Goal: Information Seeking & Learning: Check status

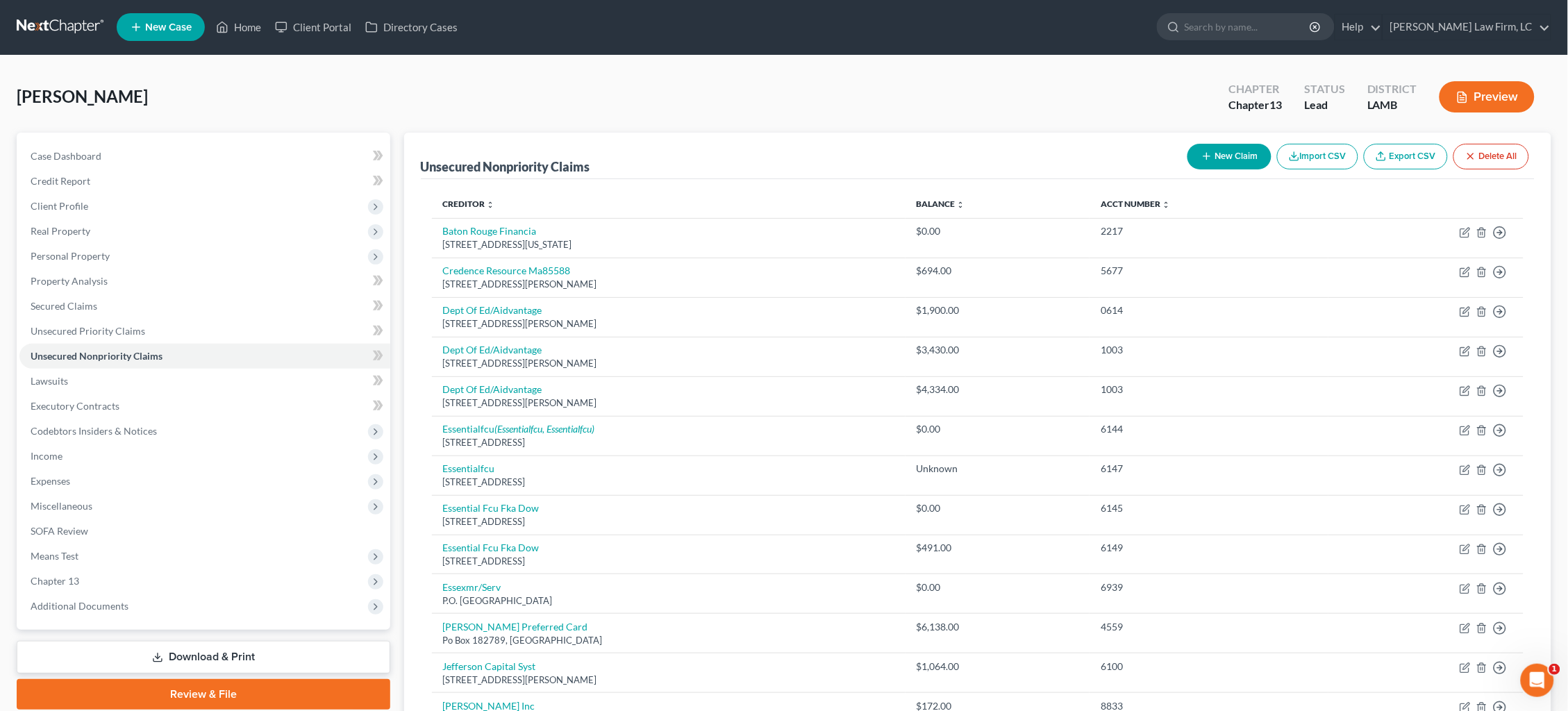
click at [44, 25] on link at bounding box center [61, 27] width 88 height 25
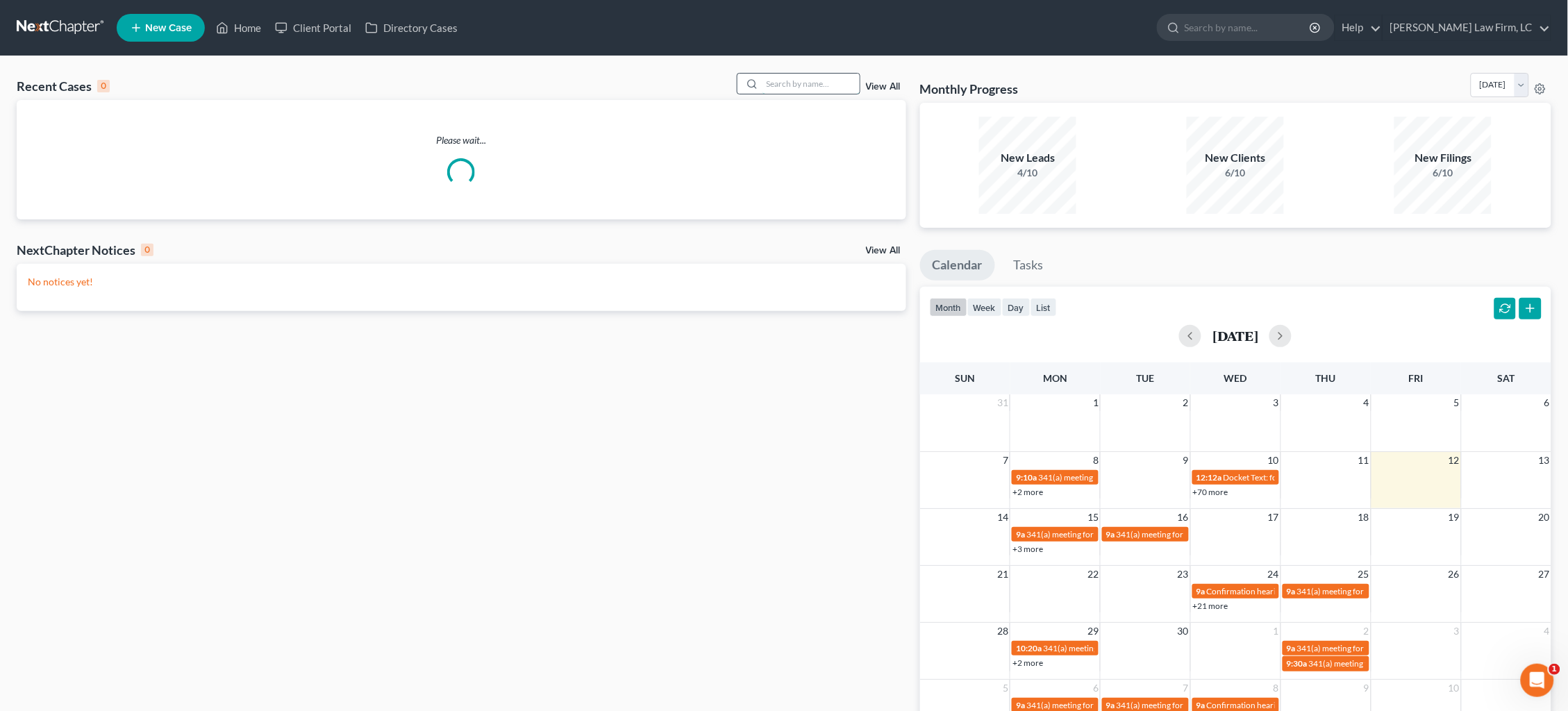
click at [836, 75] on input "search" at bounding box center [811, 83] width 97 height 20
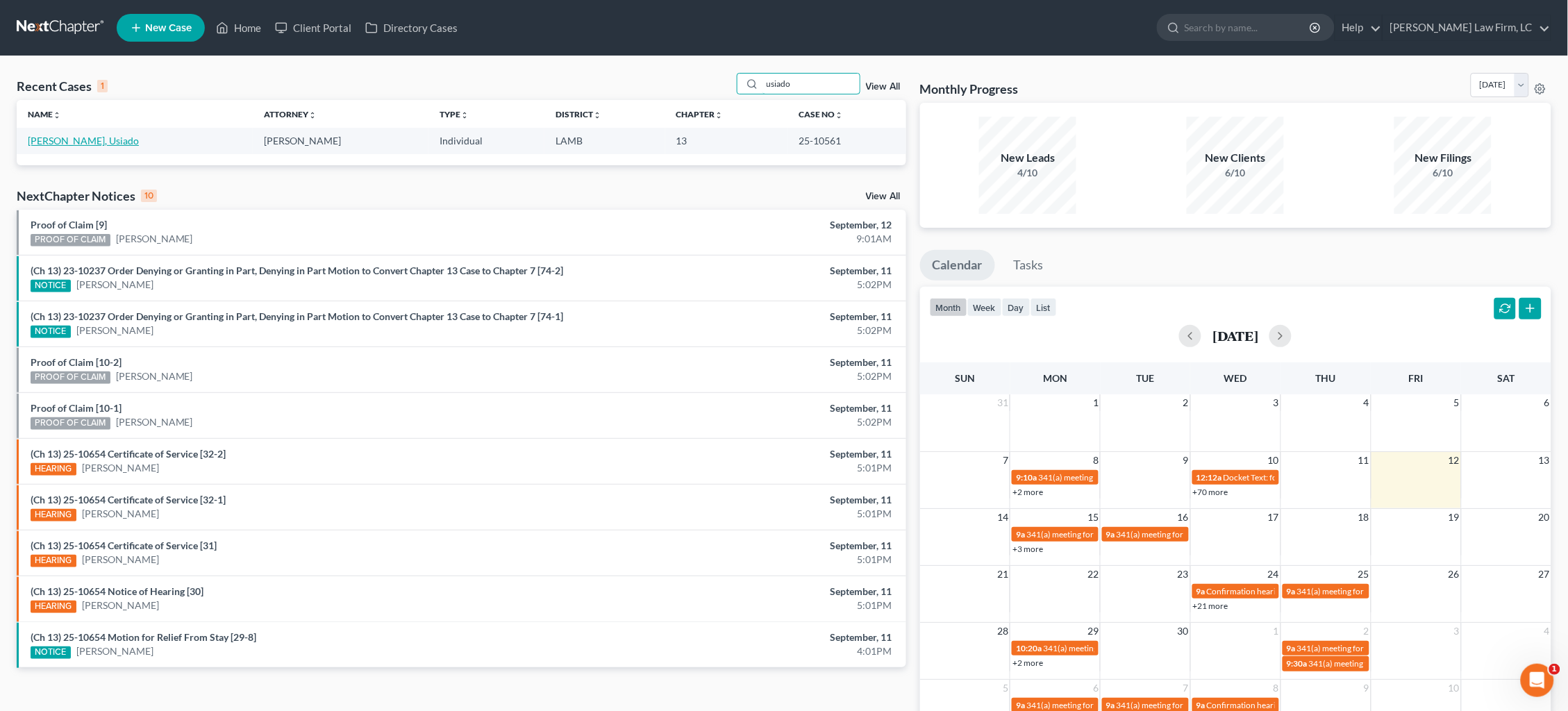
type input "usiado"
click at [58, 144] on link "[PERSON_NAME], Usiado" at bounding box center [83, 140] width 111 height 12
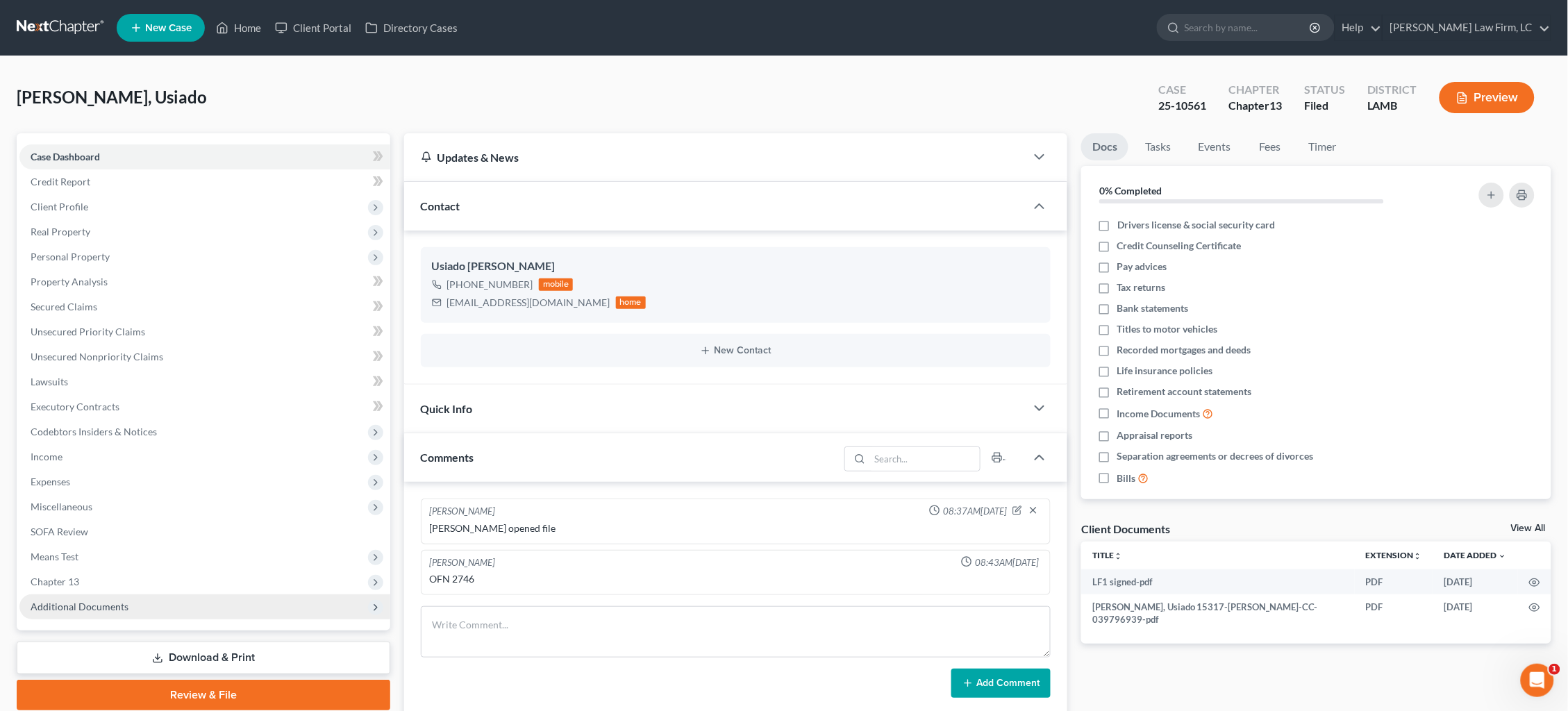
click at [181, 595] on span "Additional Documents" at bounding box center [204, 606] width 370 height 25
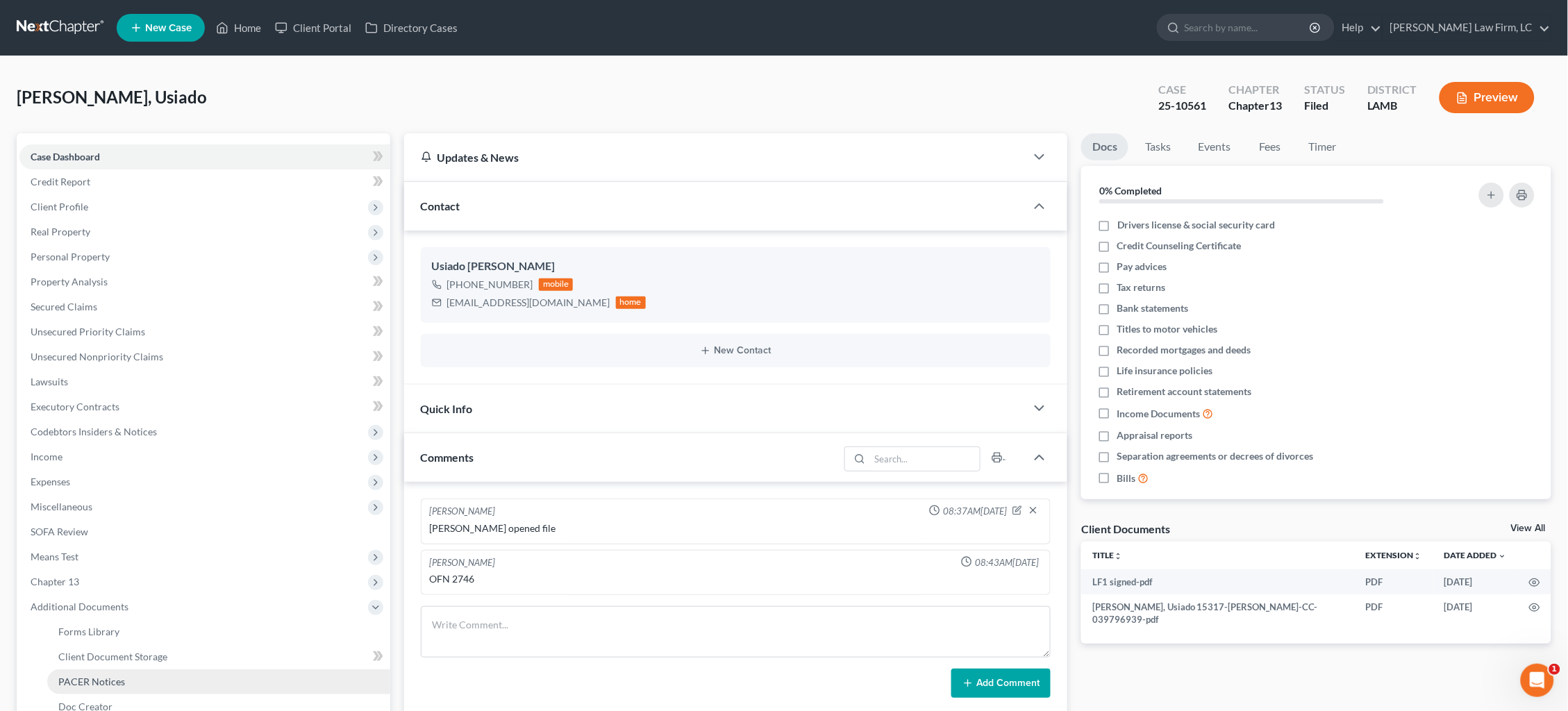
click at [159, 669] on link "PACER Notices" at bounding box center [218, 681] width 343 height 25
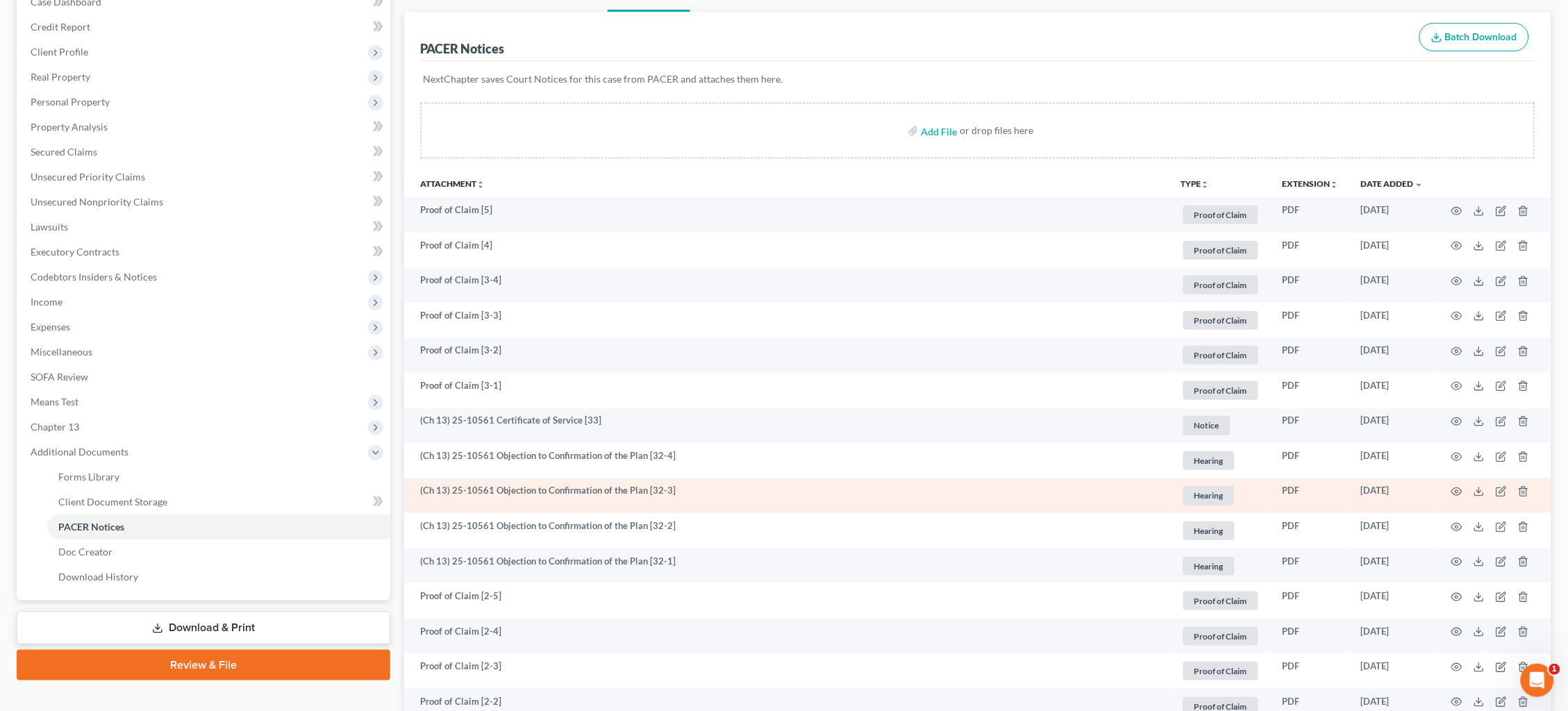
scroll to position [172, 0]
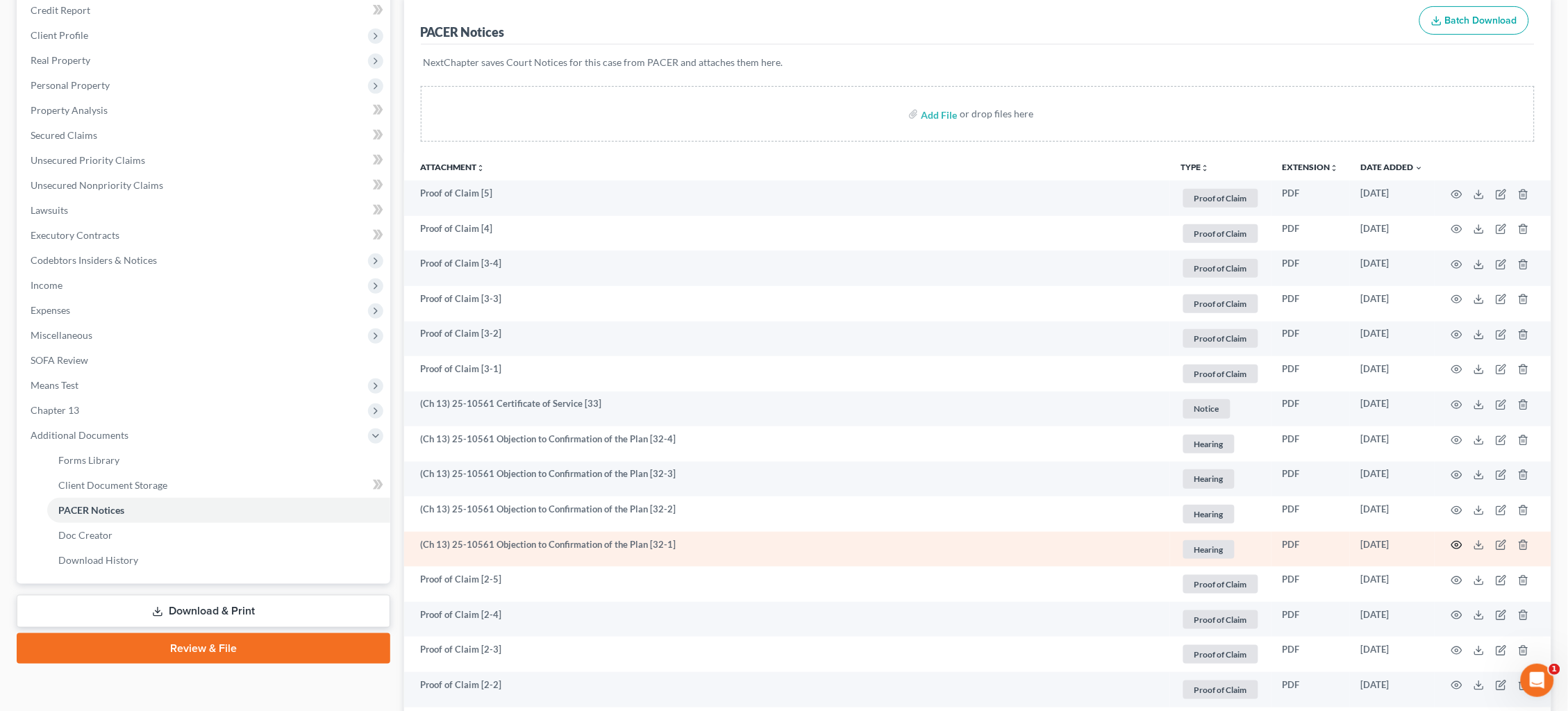
click at [1457, 540] on icon "button" at bounding box center [1456, 544] width 11 height 11
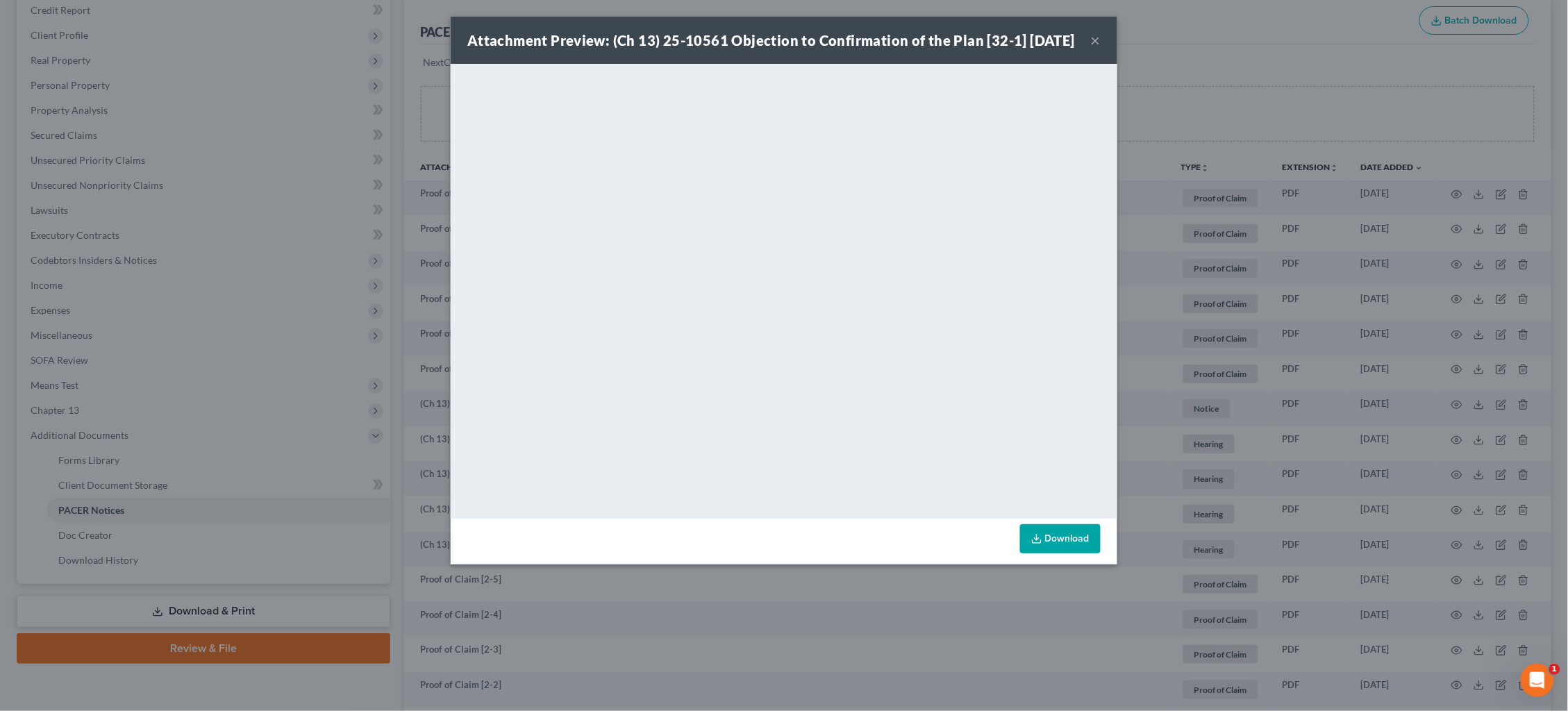
click at [1279, 104] on div "Attachment Preview: (Ch 13) 25-10561 Objection to Confirmation of the Plan [32-…" at bounding box center [784, 356] width 1568 height 711
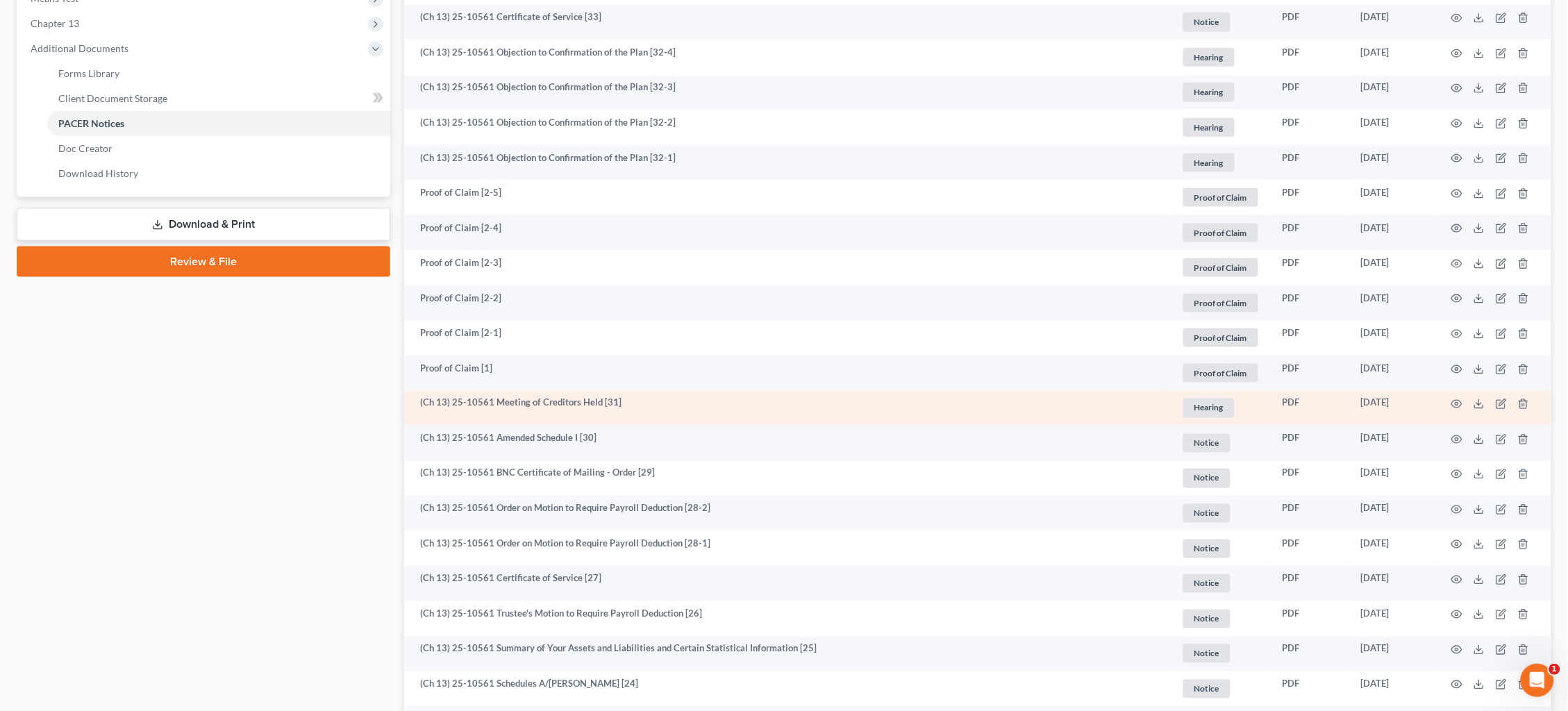
scroll to position [562, 0]
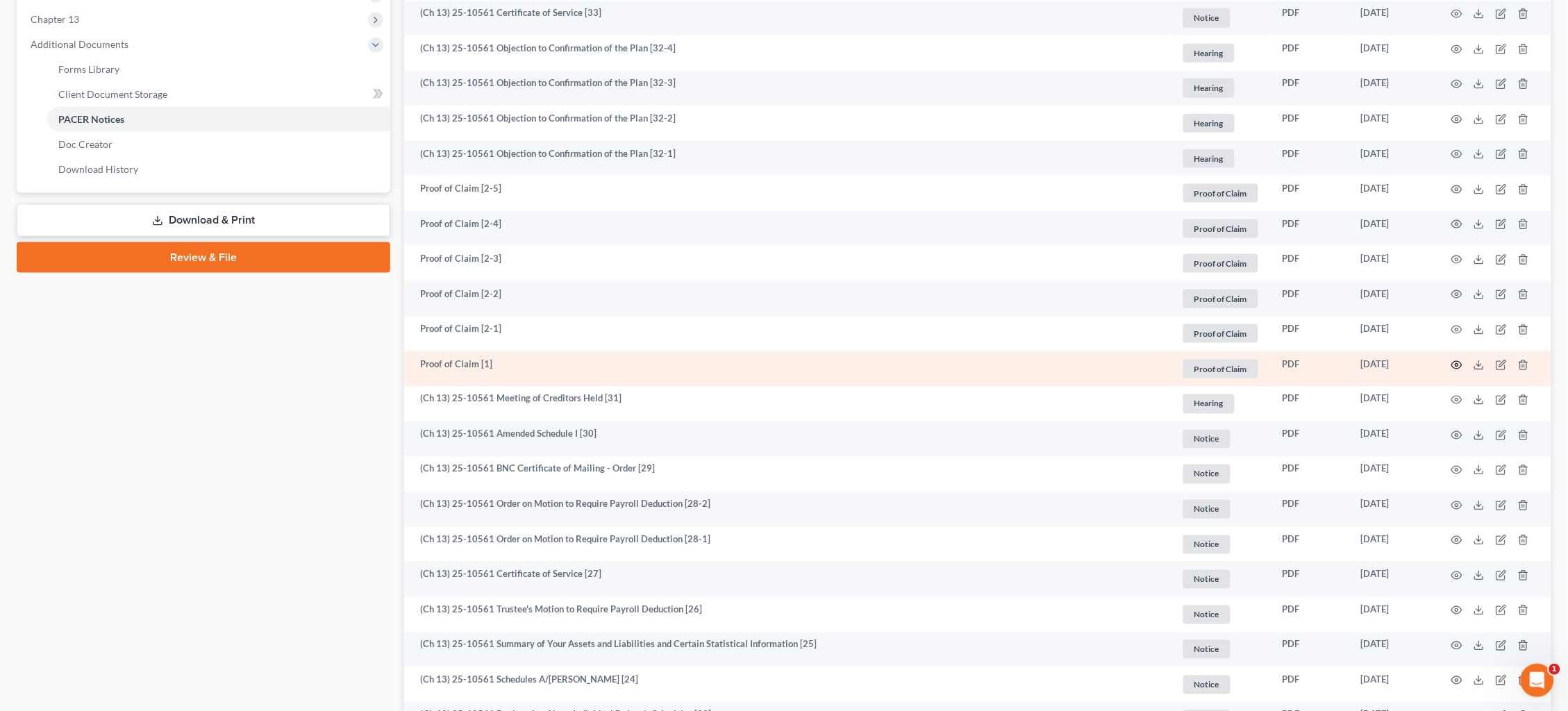
click at [1457, 359] on icon "button" at bounding box center [1456, 364] width 11 height 11
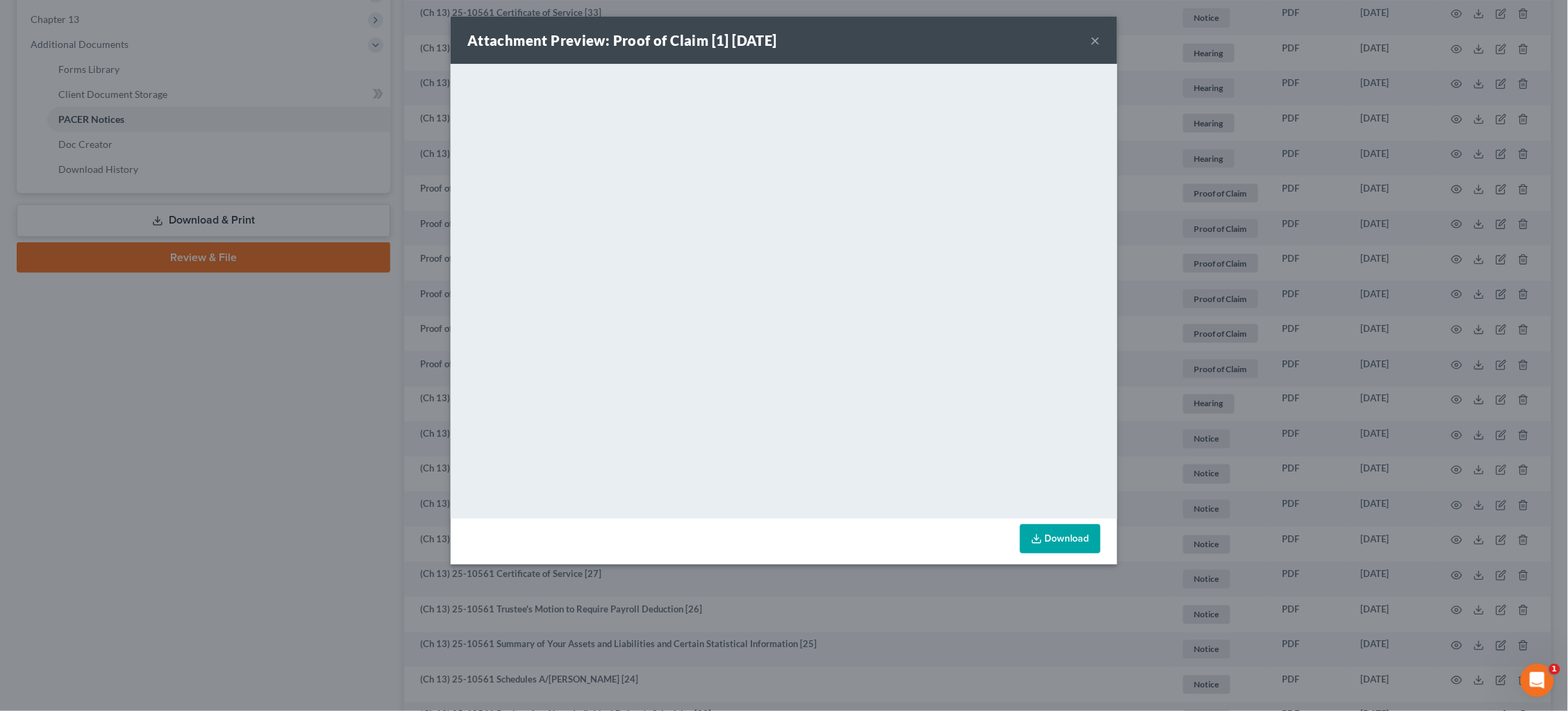
click at [1244, 105] on div "Attachment Preview: Proof of Claim [1] [DATE] × <object ng-attr-data='[URL][DOM…" at bounding box center [784, 356] width 1568 height 711
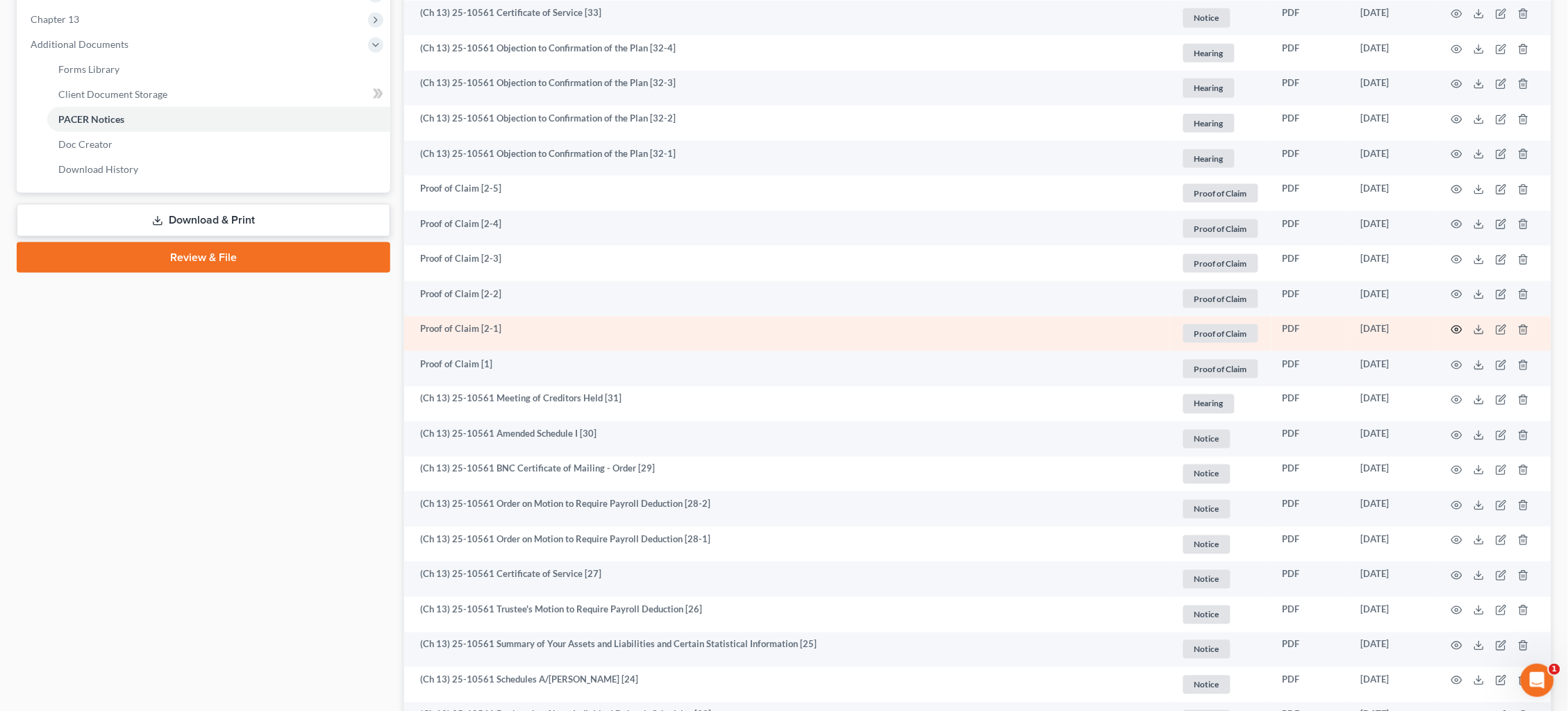
click at [1454, 325] on icon "button" at bounding box center [1456, 329] width 11 height 11
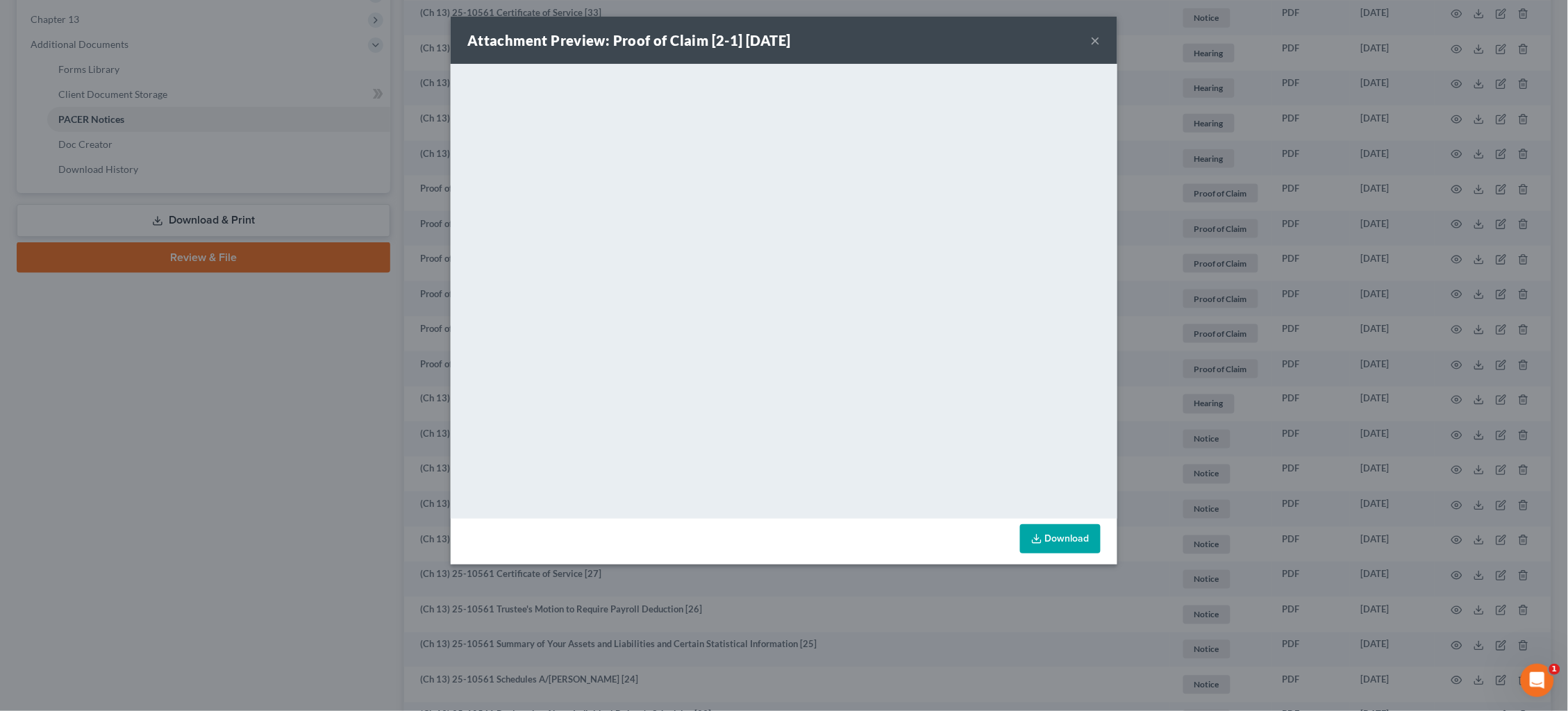
click at [1318, 295] on div "Attachment Preview: Proof of Claim [2-1] [DATE] × <object ng-attr-data='[URL][D…" at bounding box center [784, 356] width 1568 height 711
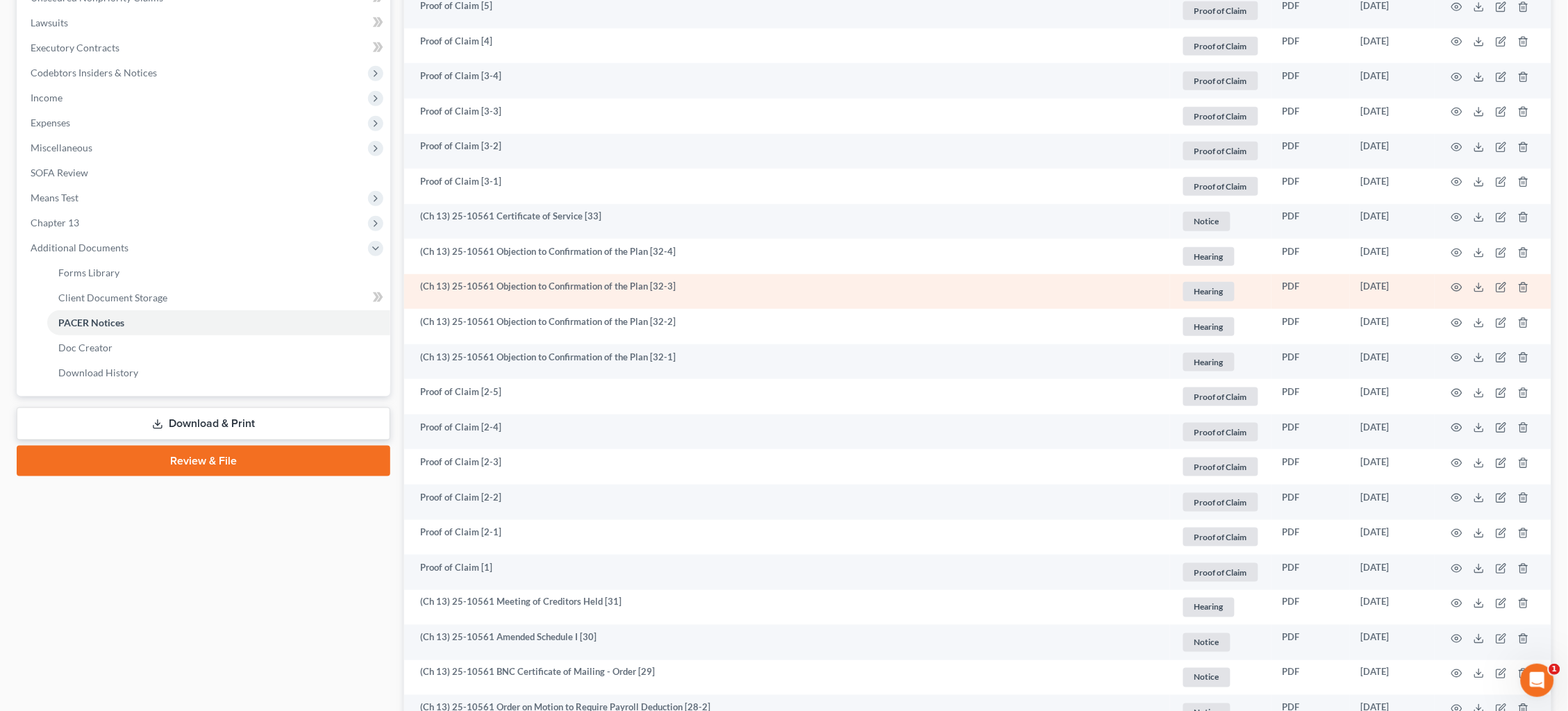
scroll to position [345, 0]
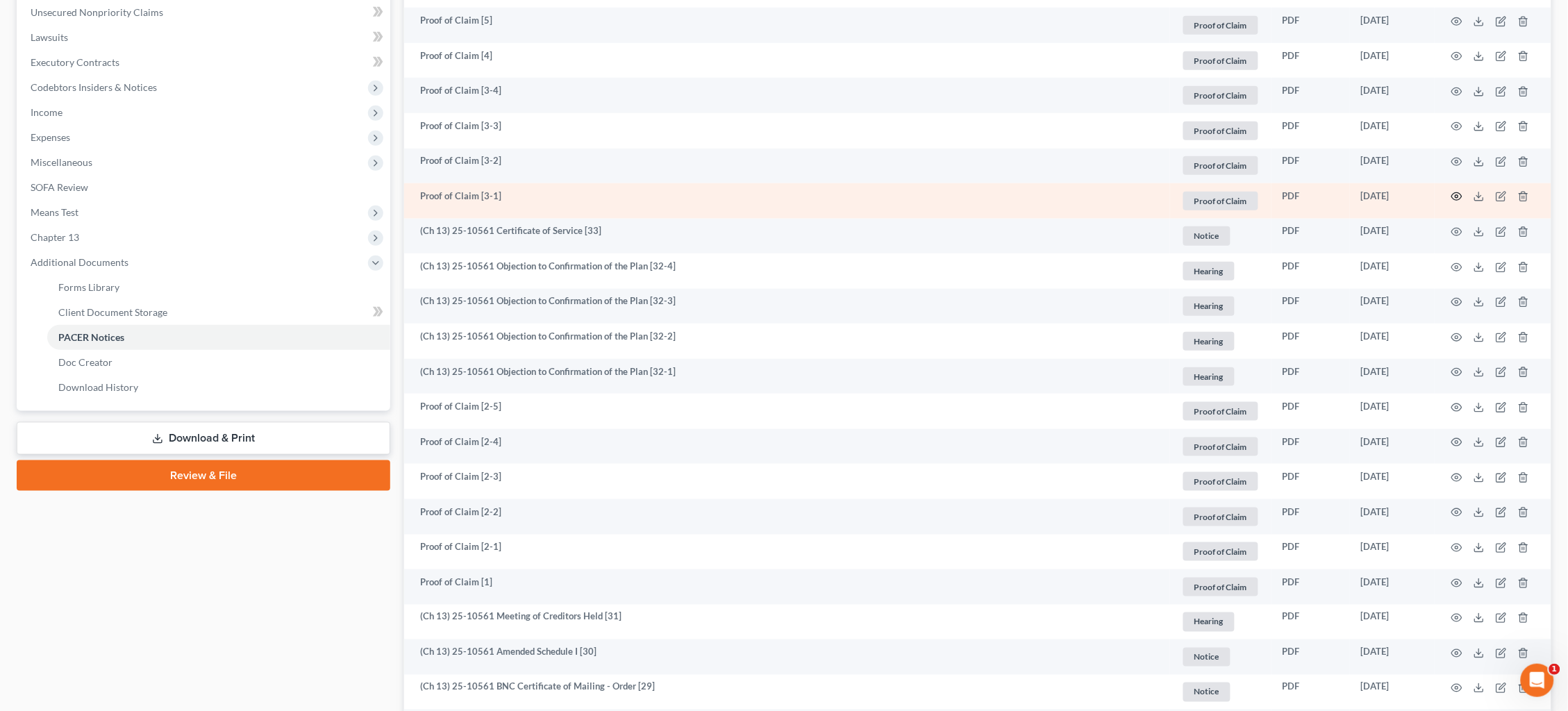
click at [1457, 192] on icon "button" at bounding box center [1456, 195] width 11 height 11
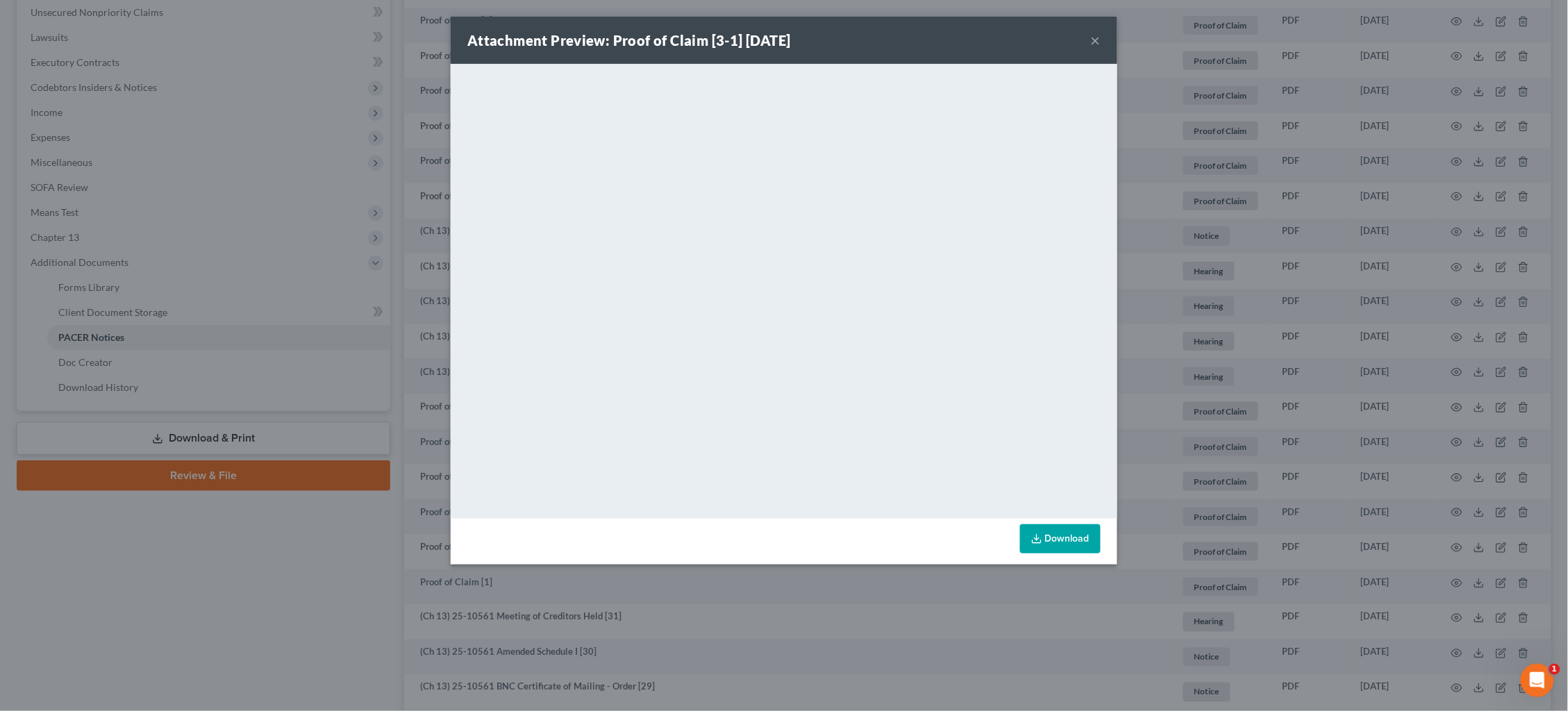
click at [1343, 311] on div "Attachment Preview: Proof of Claim [3-1] [DATE] × <object ng-attr-data='[URL][D…" at bounding box center [784, 356] width 1568 height 711
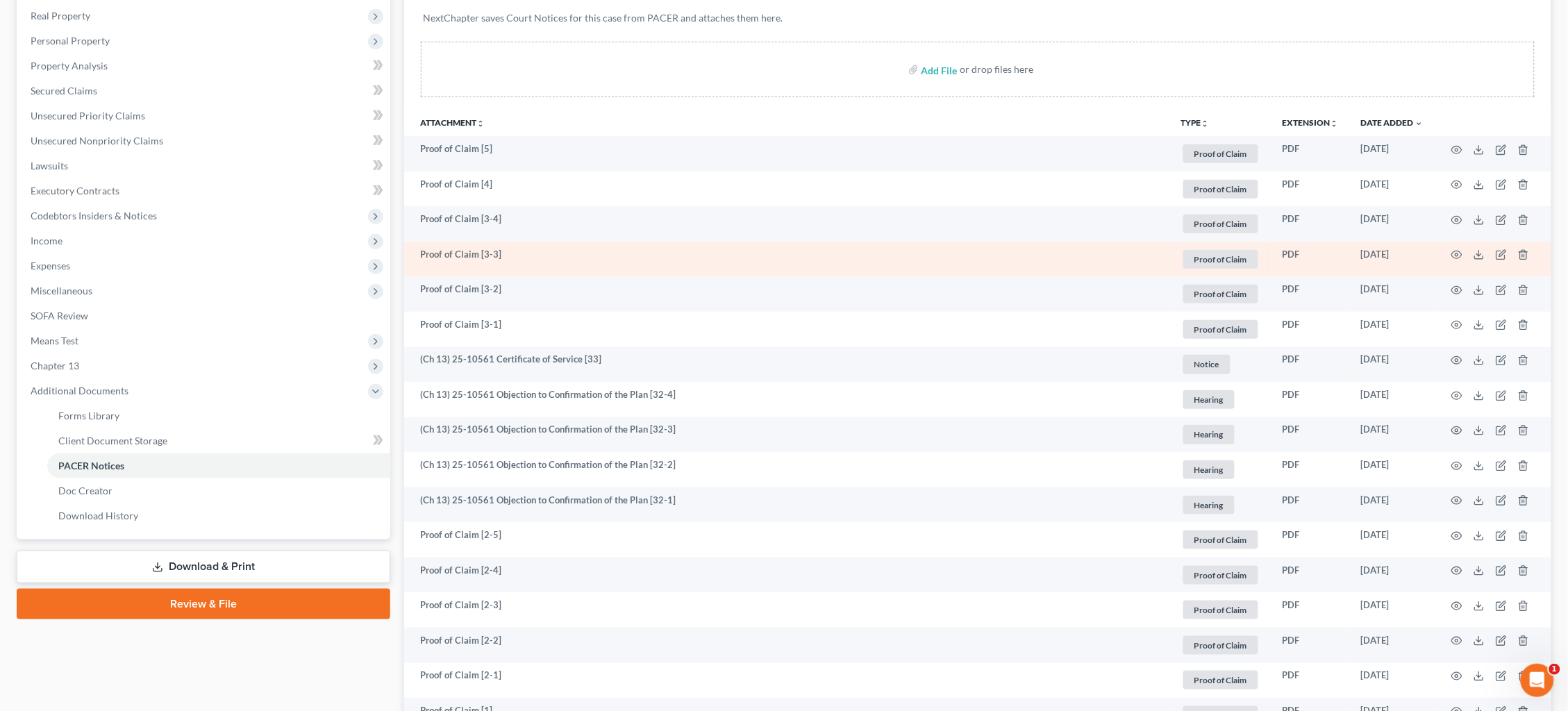
scroll to position [164, 0]
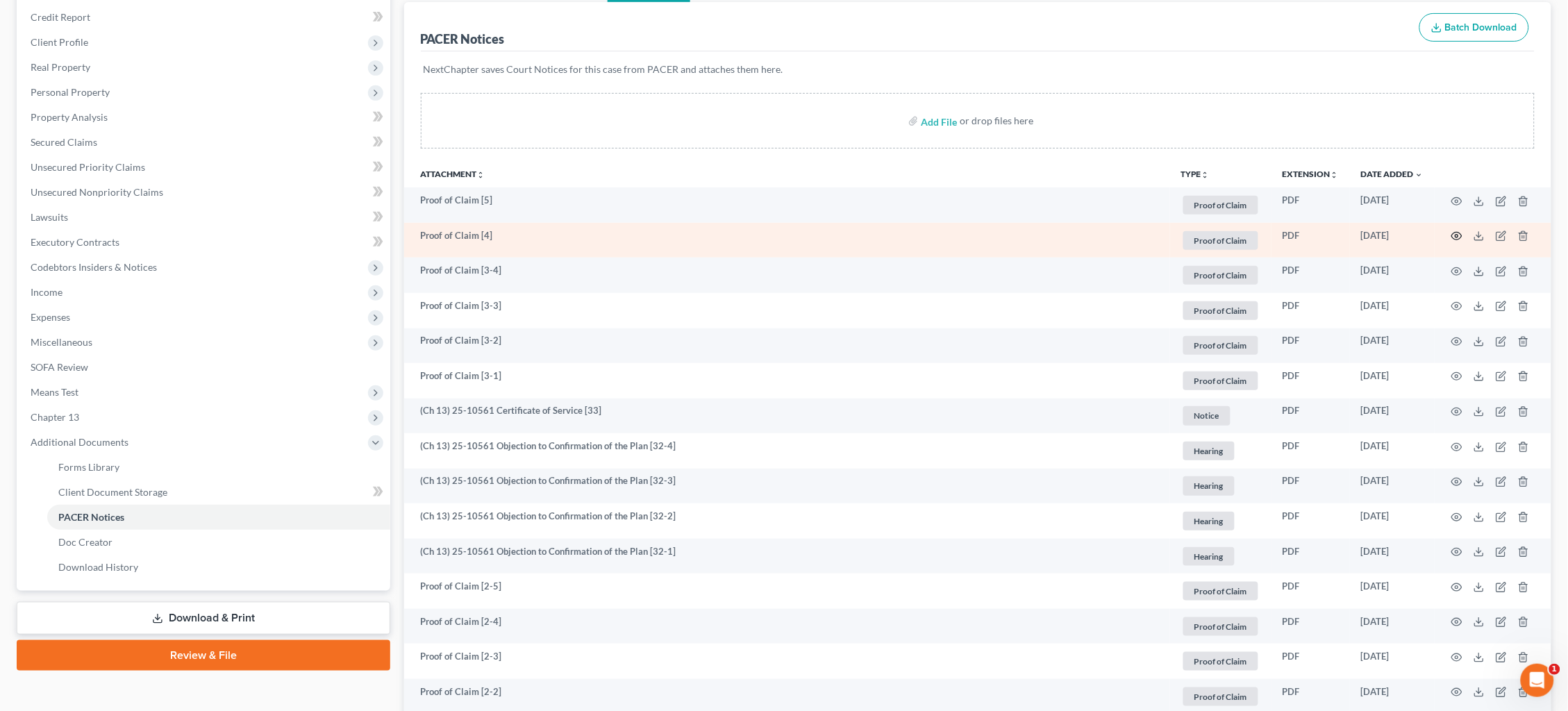
click at [1454, 235] on icon "button" at bounding box center [1456, 236] width 11 height 11
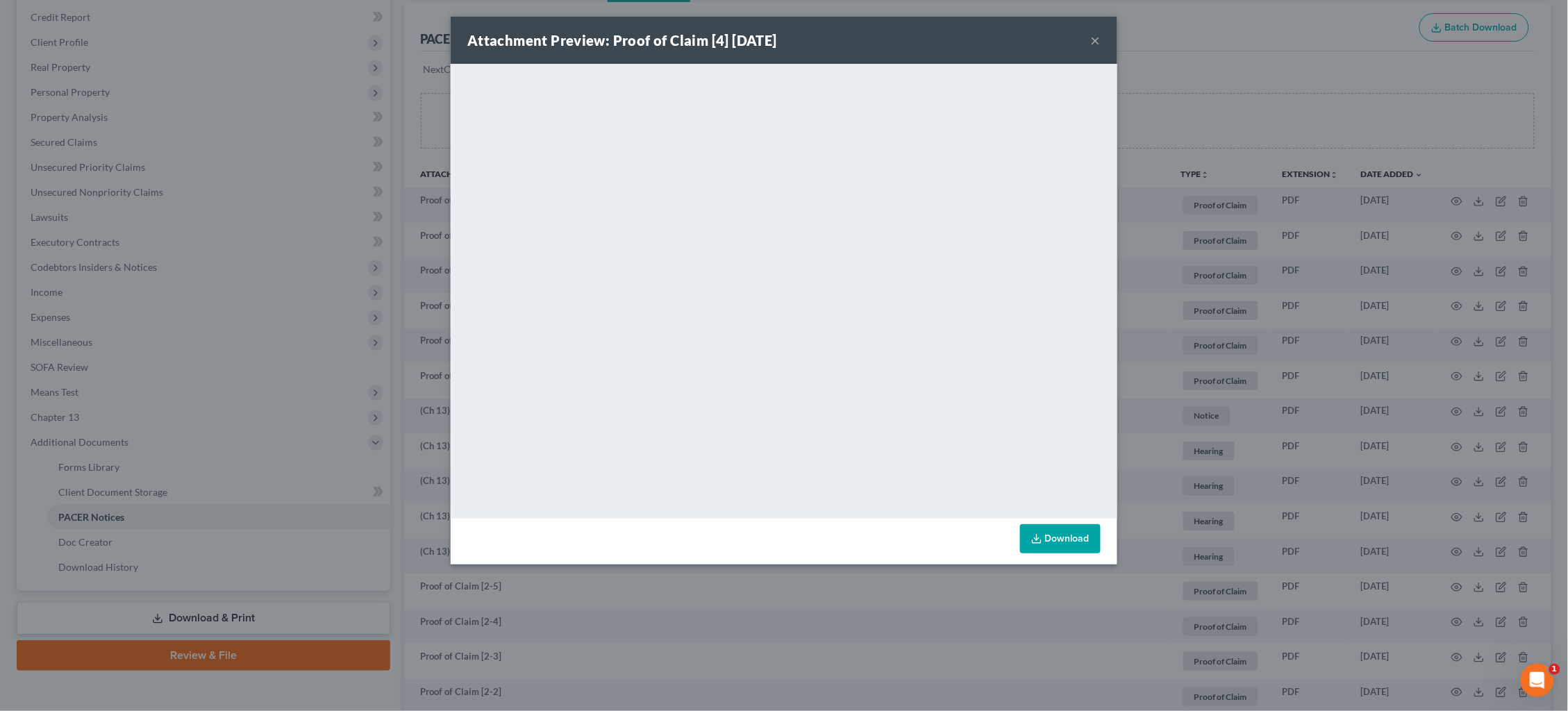
click at [1221, 290] on div "Attachment Preview: Proof of Claim [4] [DATE] × <object ng-attr-data='[URL][DOM…" at bounding box center [784, 356] width 1568 height 711
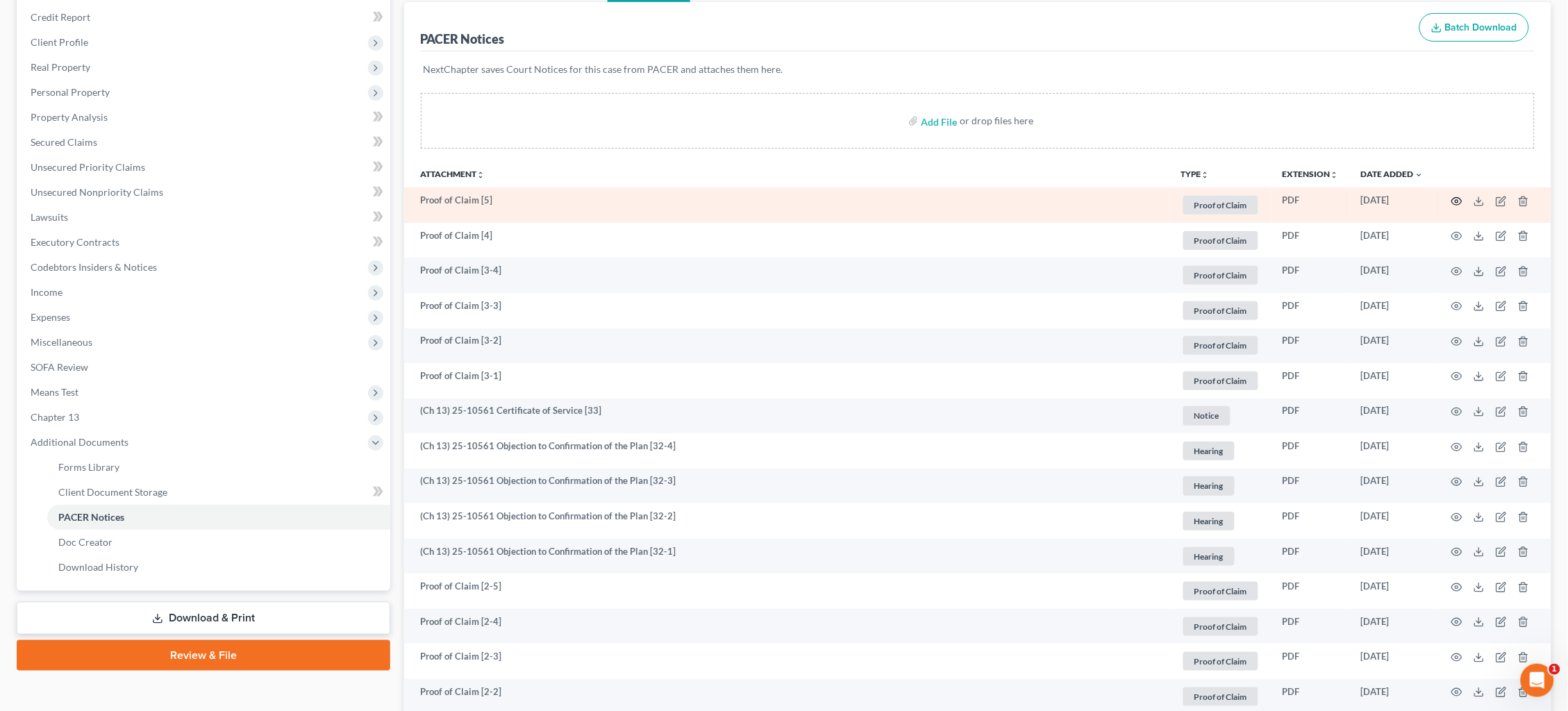
click at [1454, 202] on icon "button" at bounding box center [1456, 200] width 11 height 11
